Goal: Find specific page/section: Find specific page/section

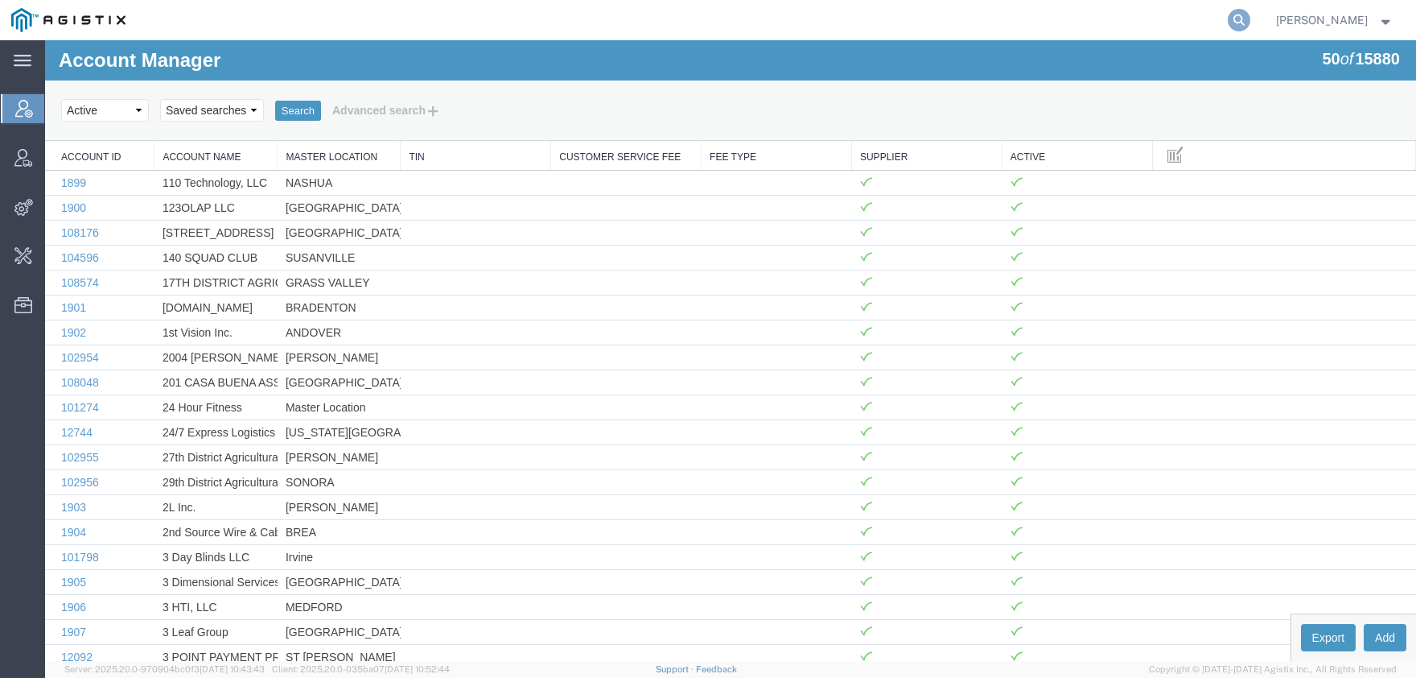
drag, startPoint x: 1252, startPoint y: 23, endPoint x: 1255, endPoint y: 31, distance: 8.4
click at [1251, 28] on icon at bounding box center [1239, 20] width 23 height 23
click at [1137, 24] on input "search" at bounding box center [983, 20] width 489 height 39
click at [1251, 17] on icon at bounding box center [1239, 20] width 23 height 23
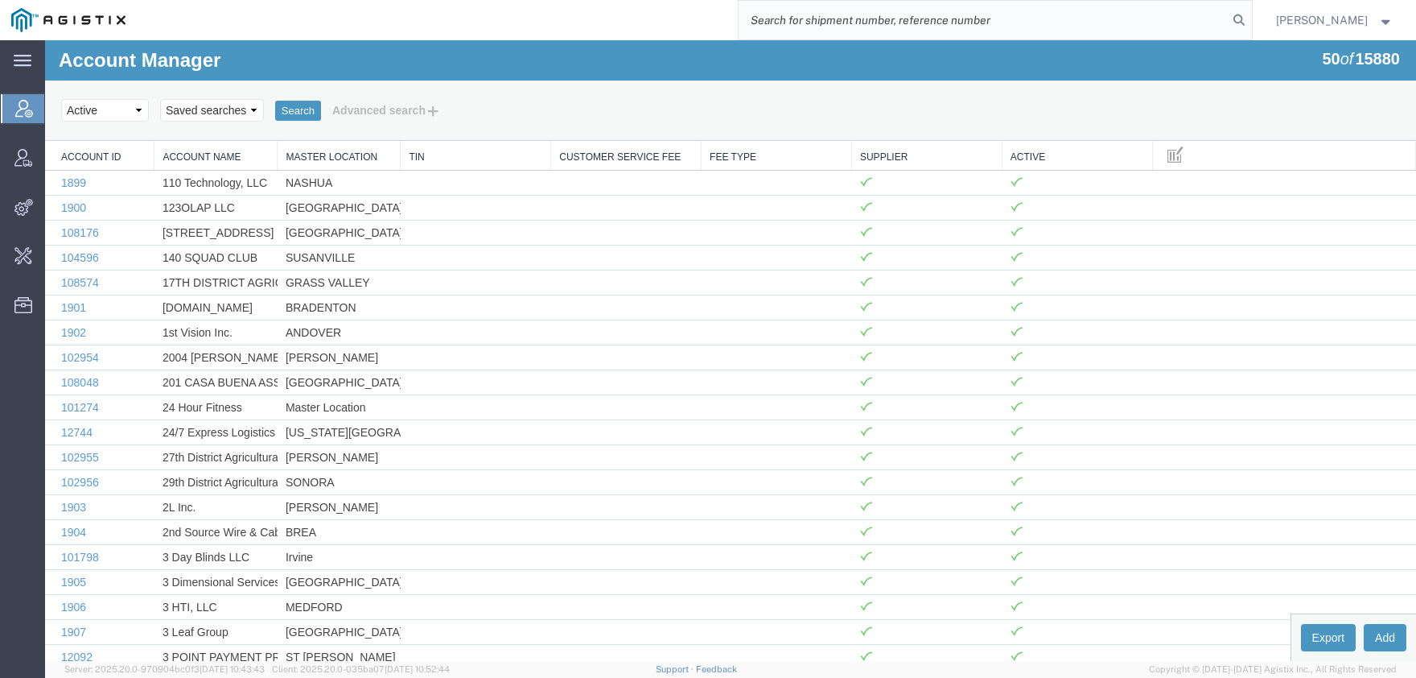
click at [1091, 18] on input "search" at bounding box center [983, 20] width 489 height 39
type input "offline@biomarin"
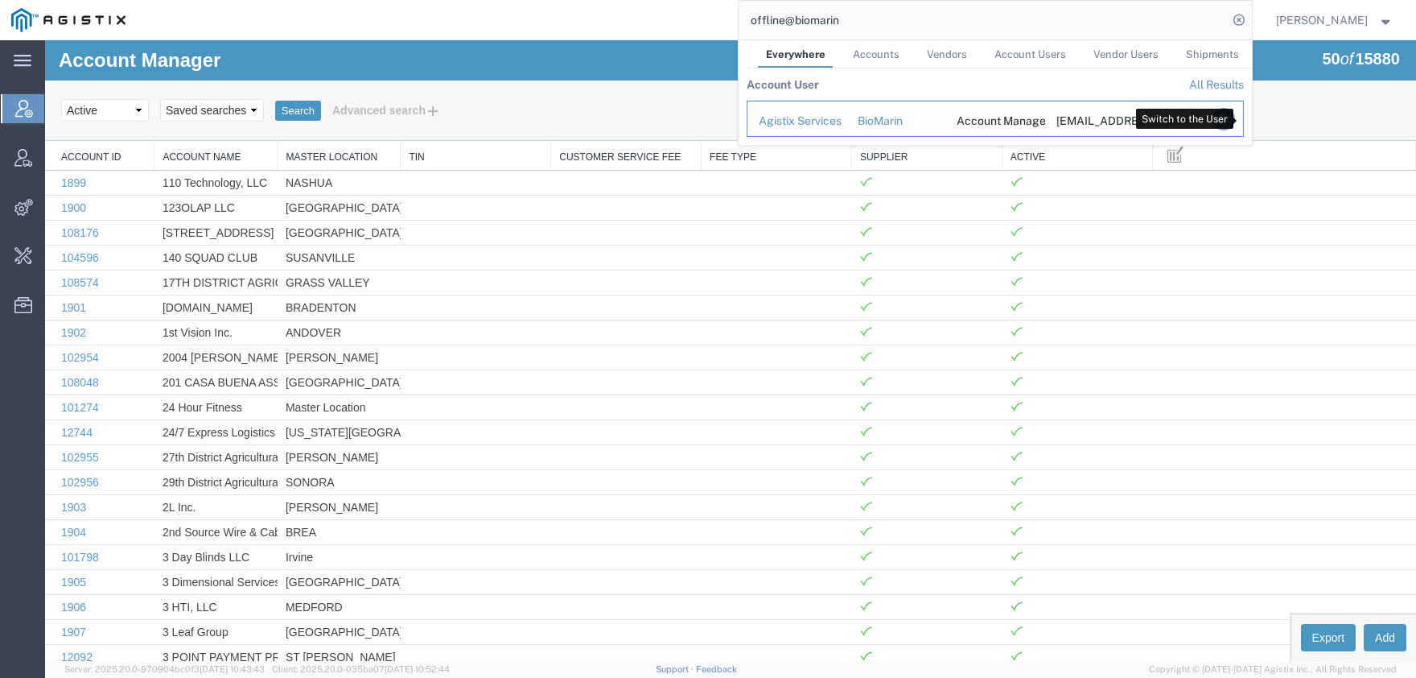
click at [1234, 127] on icon "Search Results" at bounding box center [1223, 119] width 23 height 23
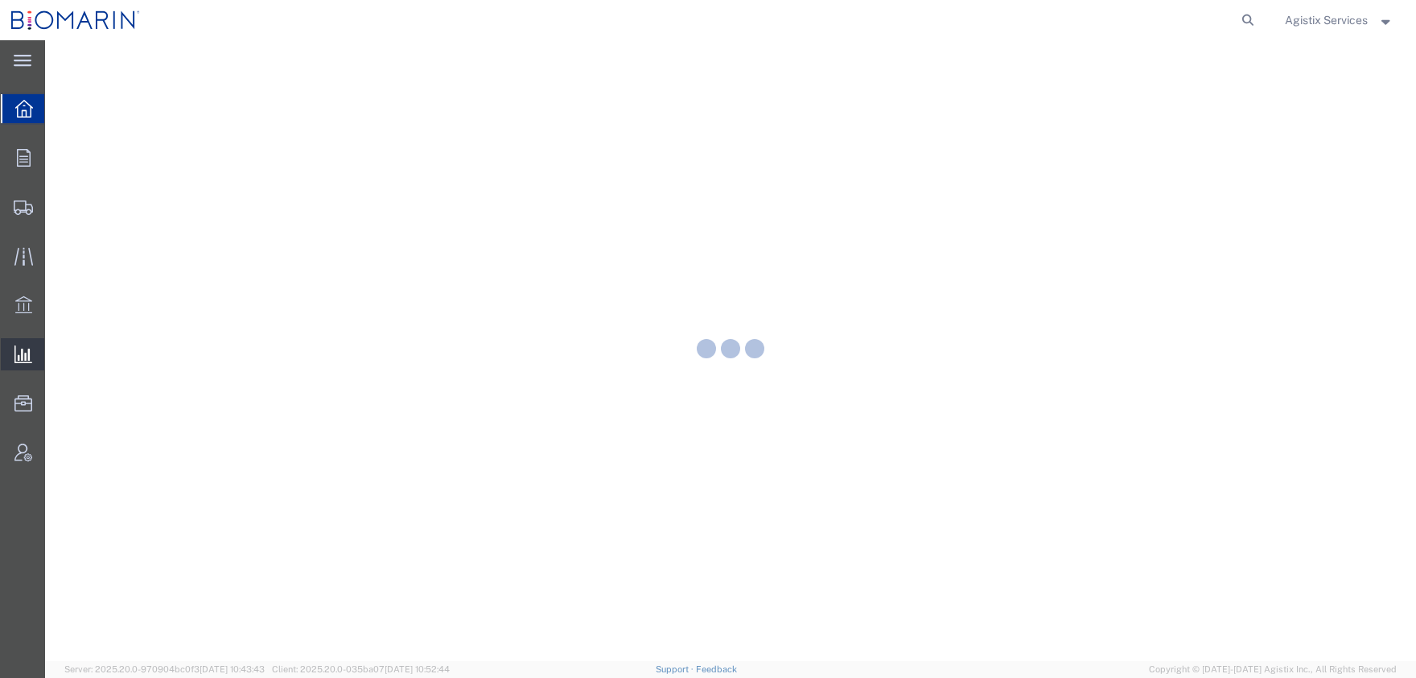
click at [0, 0] on span "Saved Reports" at bounding box center [0, 0] width 0 height 0
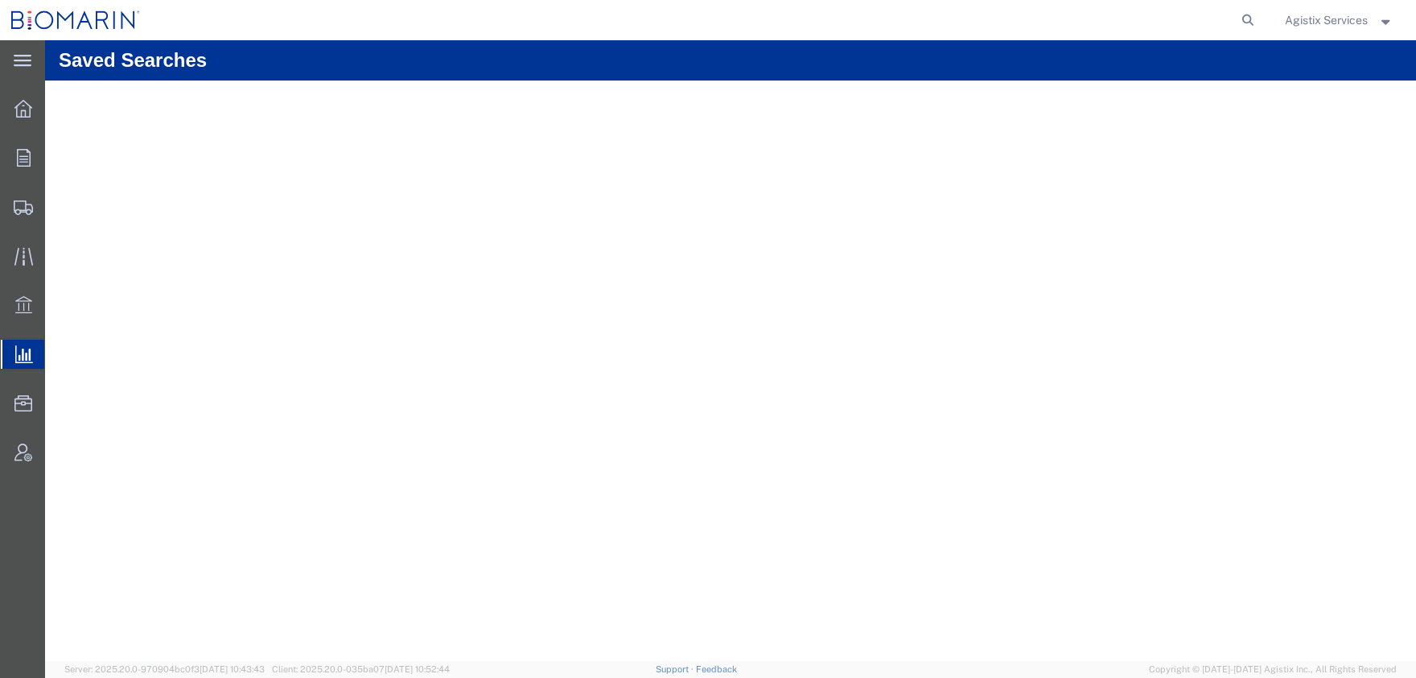
click at [0, 0] on span "Saved Reports" at bounding box center [0, 0] width 0 height 0
